Goal: Register for event/course

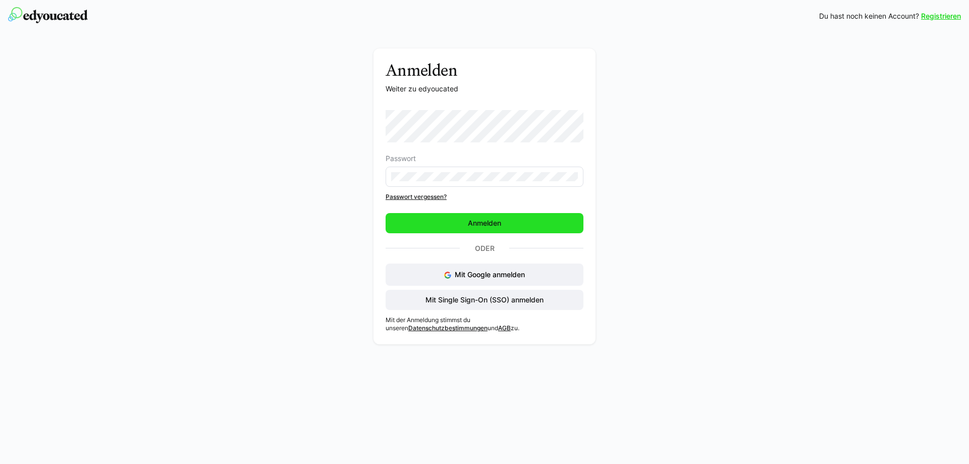
click at [472, 229] on span "Anmelden" at bounding box center [484, 223] width 198 height 20
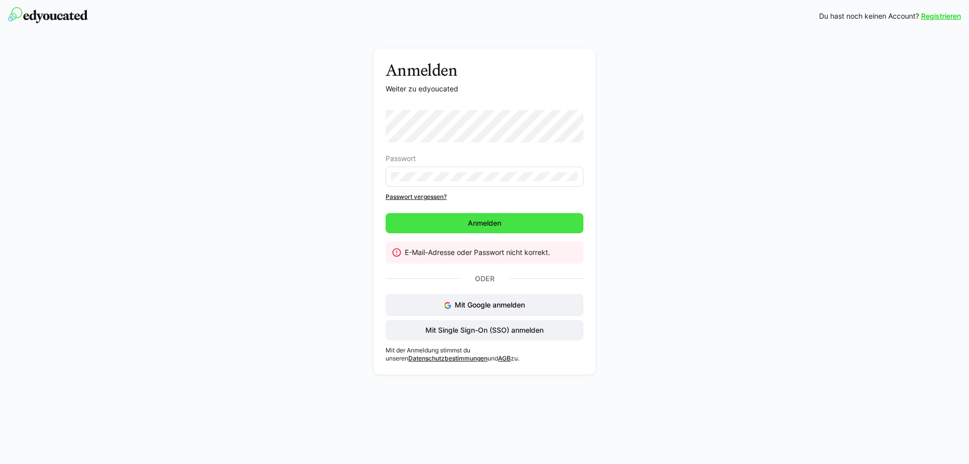
click at [486, 219] on span "Anmelden" at bounding box center [484, 223] width 36 height 10
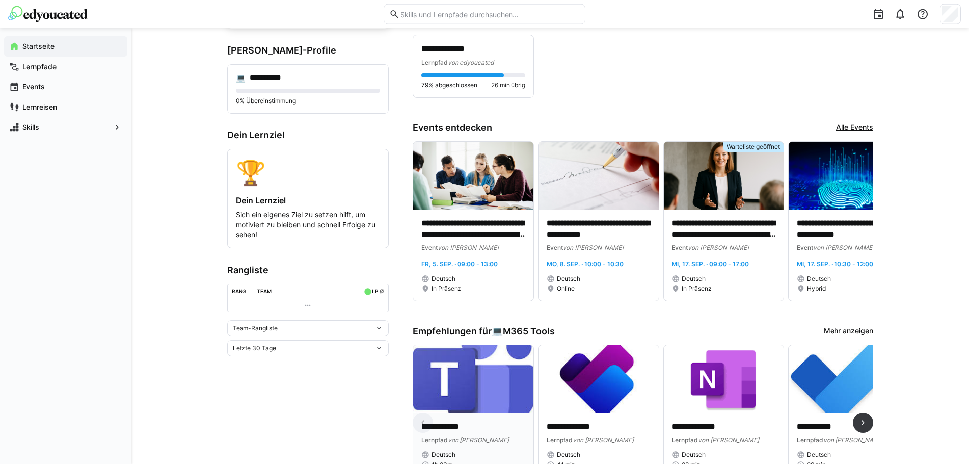
scroll to position [103, 0]
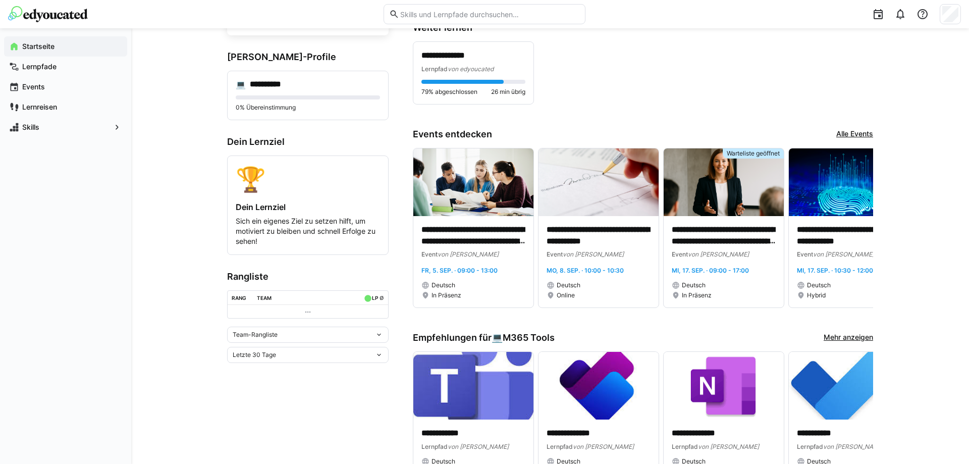
click at [852, 132] on link "Alle Events" at bounding box center [854, 134] width 37 height 11
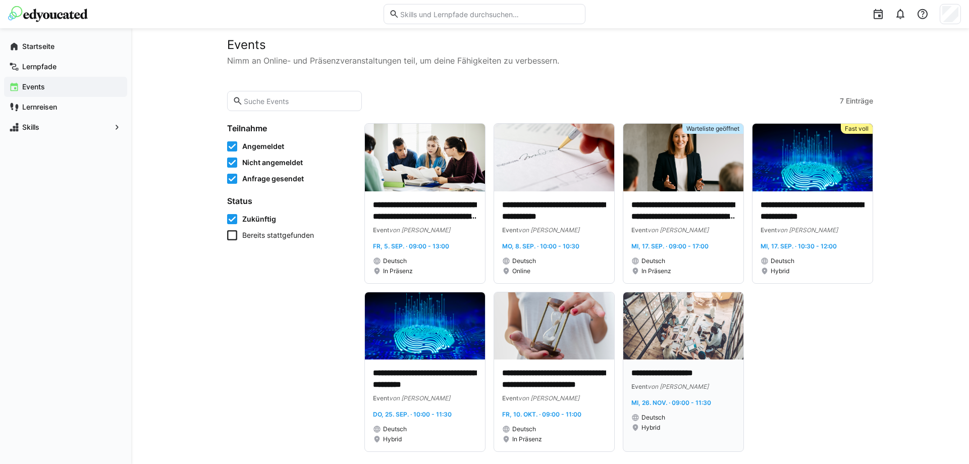
scroll to position [27, 0]
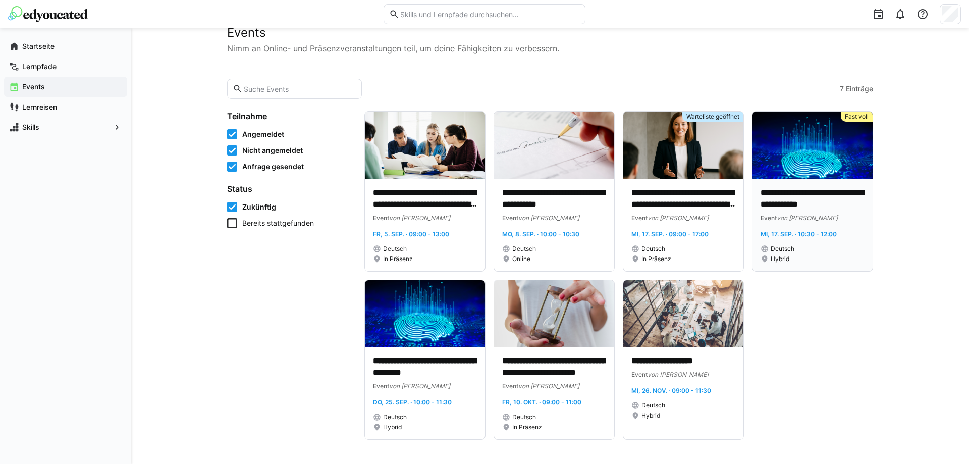
click at [814, 202] on p "**********" at bounding box center [812, 198] width 104 height 23
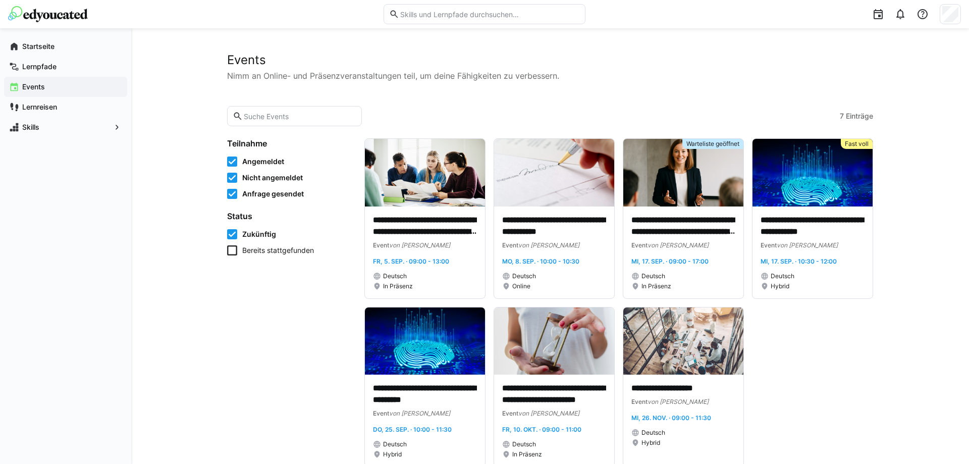
scroll to position [27, 0]
